Goal: Navigation & Orientation: Find specific page/section

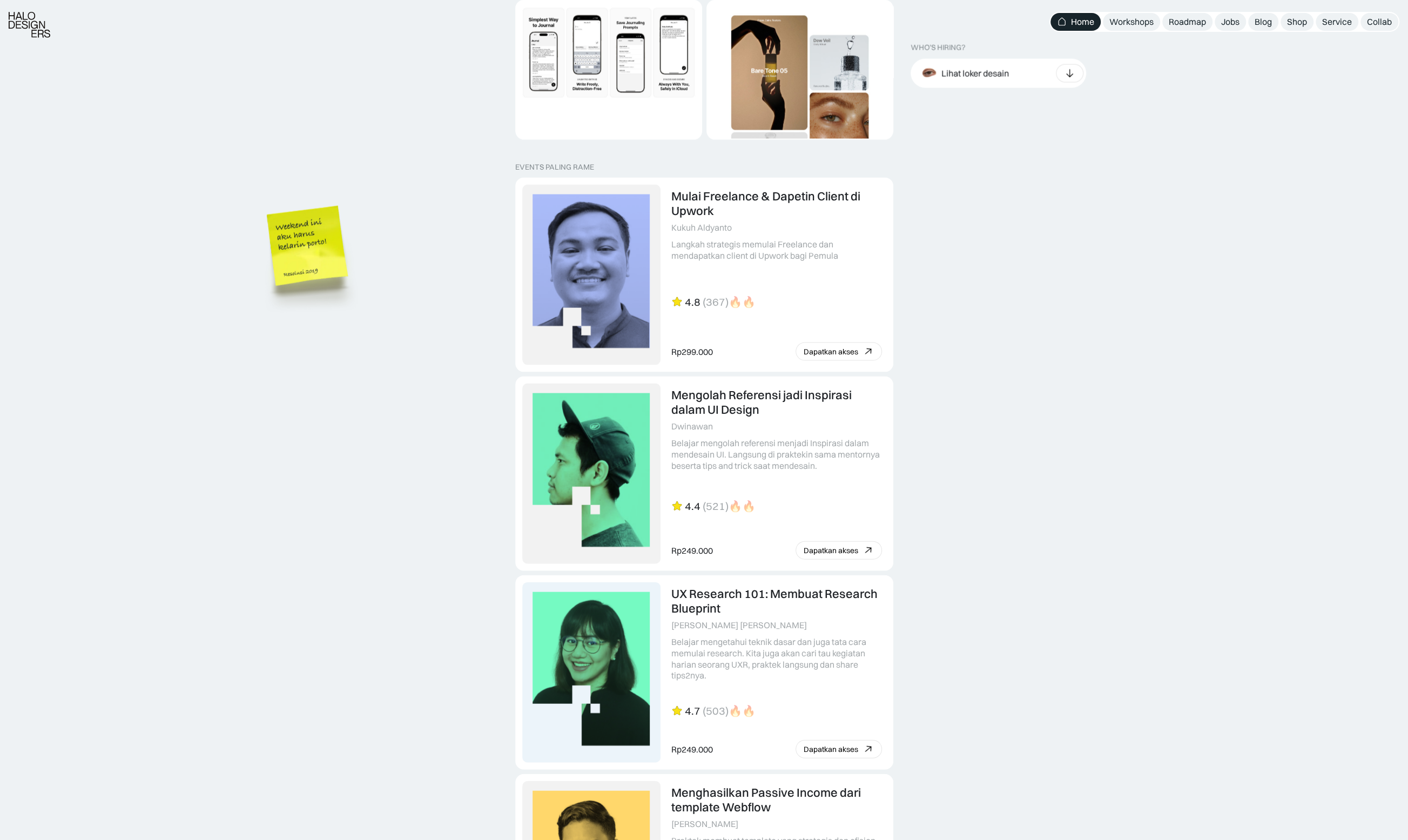
scroll to position [2580, 0]
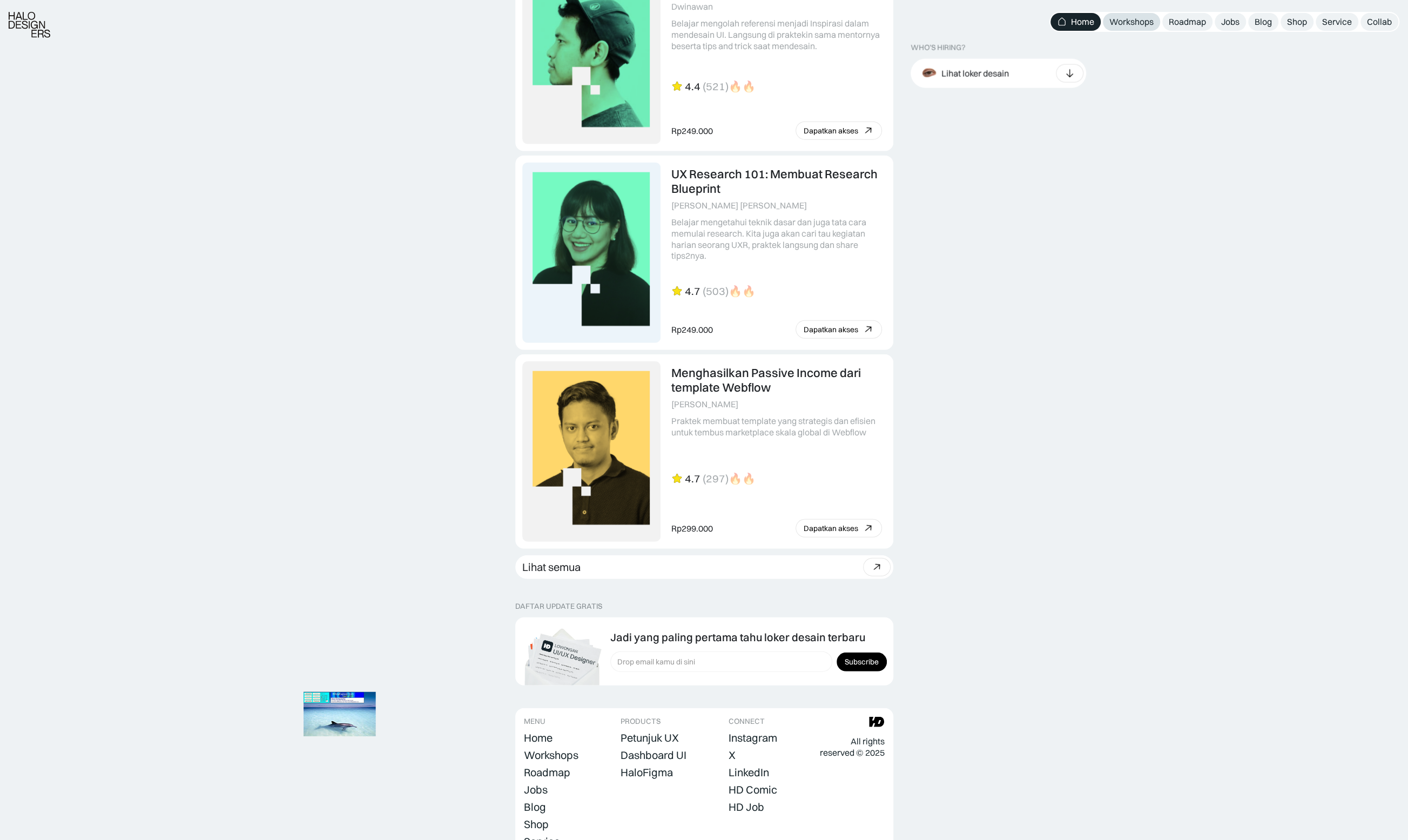
click at [1135, 23] on div "Workshops" at bounding box center [1131, 22] width 44 height 12
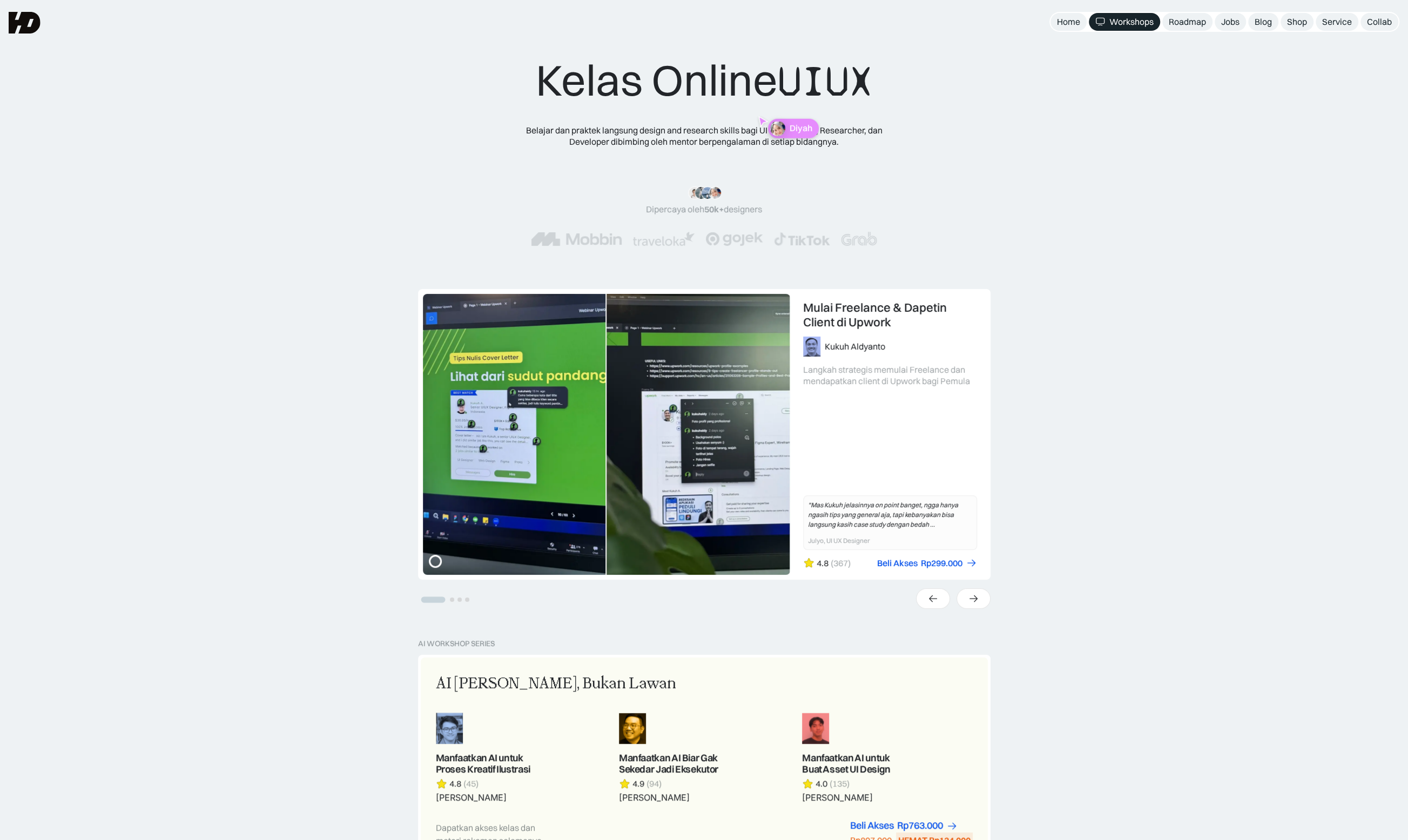
click at [1207, 609] on div "UX Research 101: Membuat Research Blueprint Karina Resista Yunidwi Belajar meng…" at bounding box center [704, 464] width 1408 height 350
click at [1196, 27] on div "Roadmap" at bounding box center [1187, 22] width 37 height 12
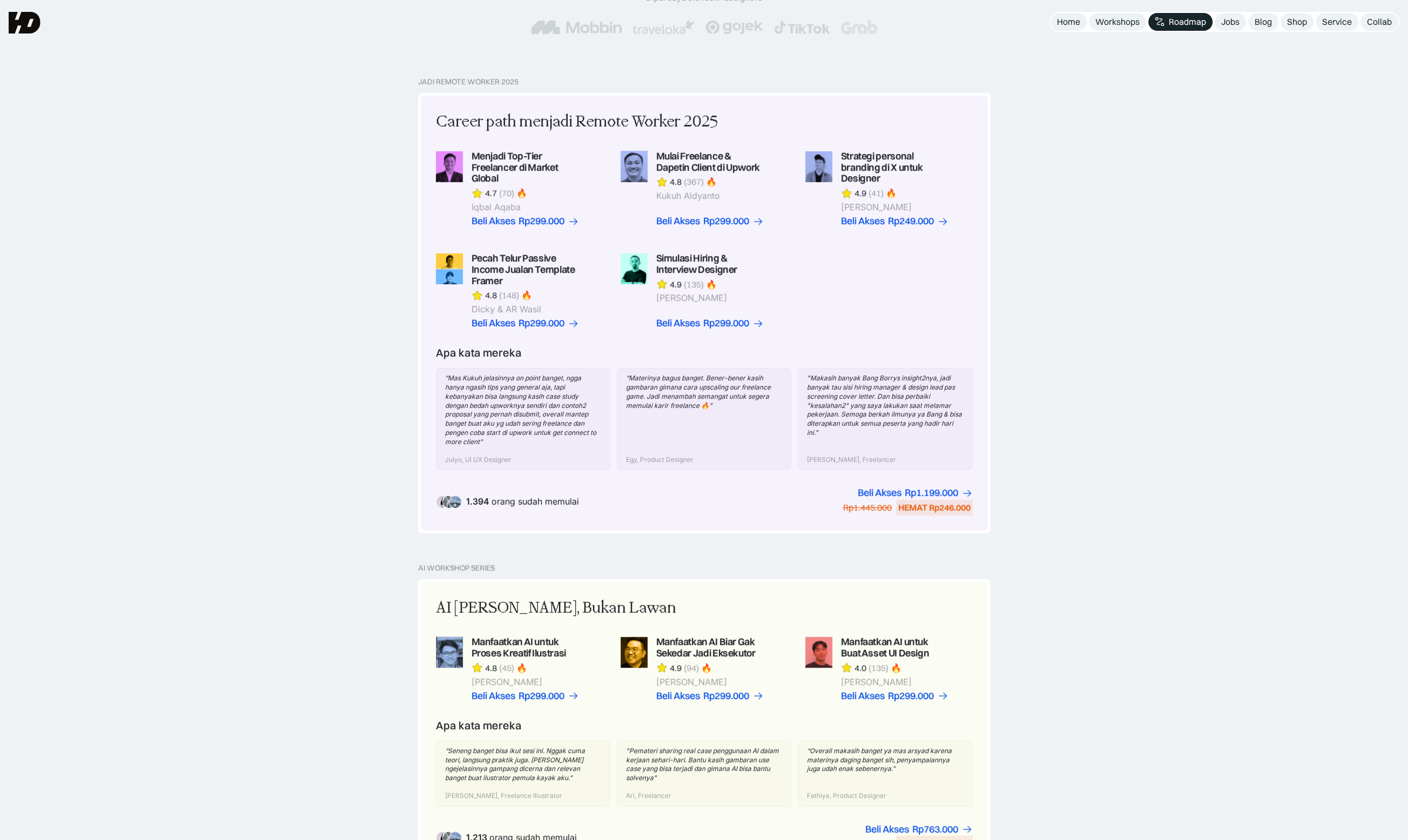
scroll to position [32, 0]
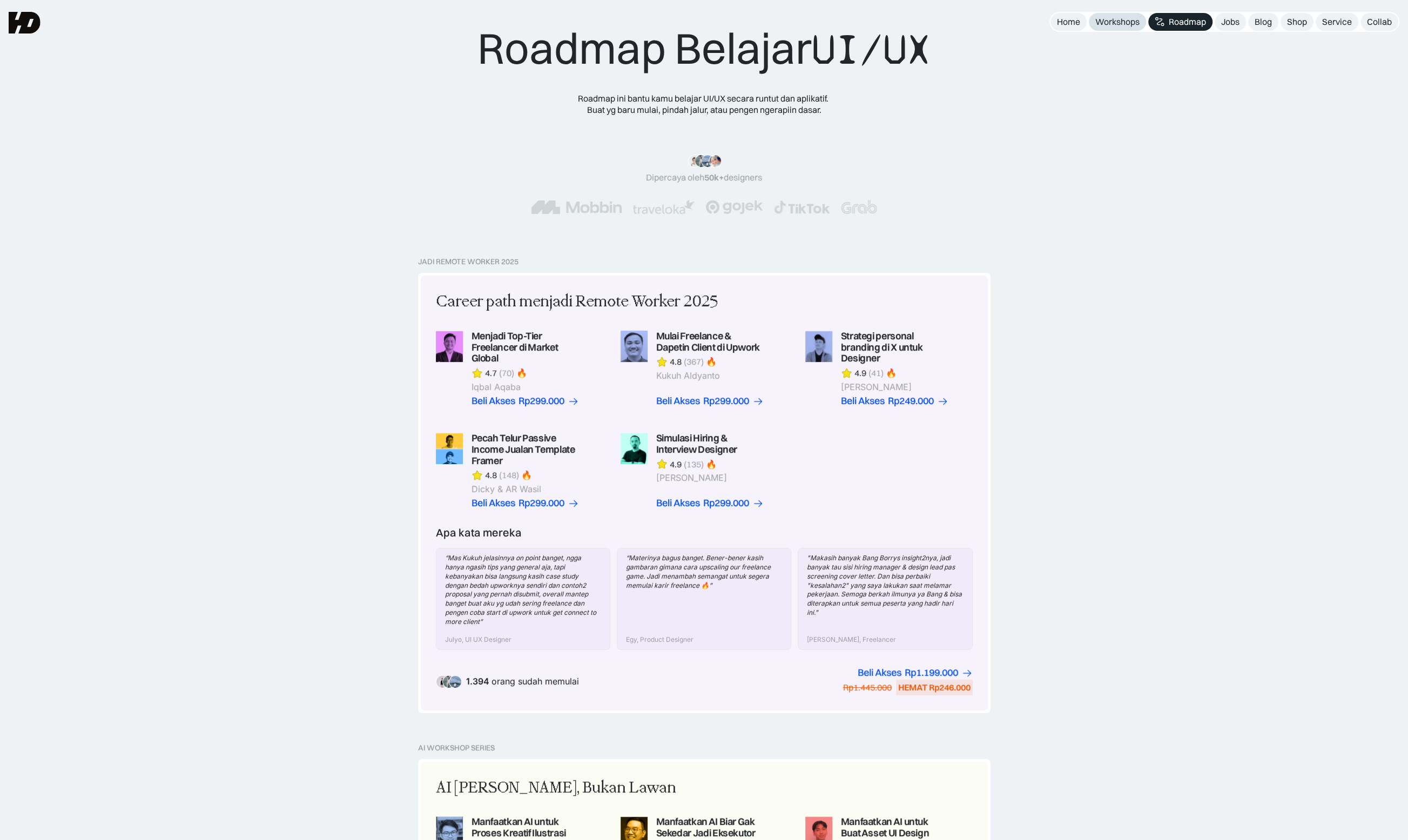
click at [1125, 29] on link "Workshops" at bounding box center [1118, 22] width 58 height 18
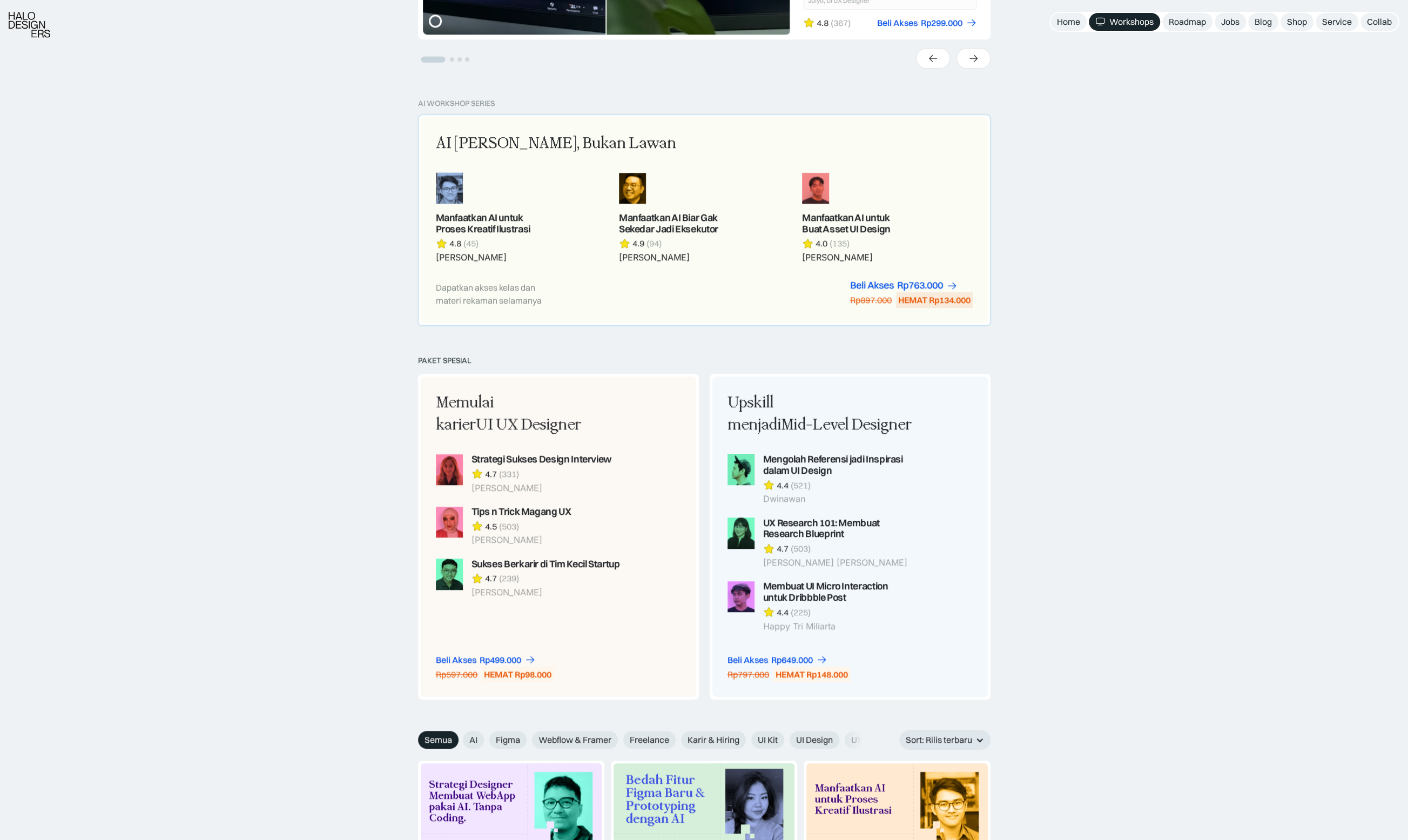
scroll to position [840, 0]
